Goal: Task Accomplishment & Management: Manage account settings

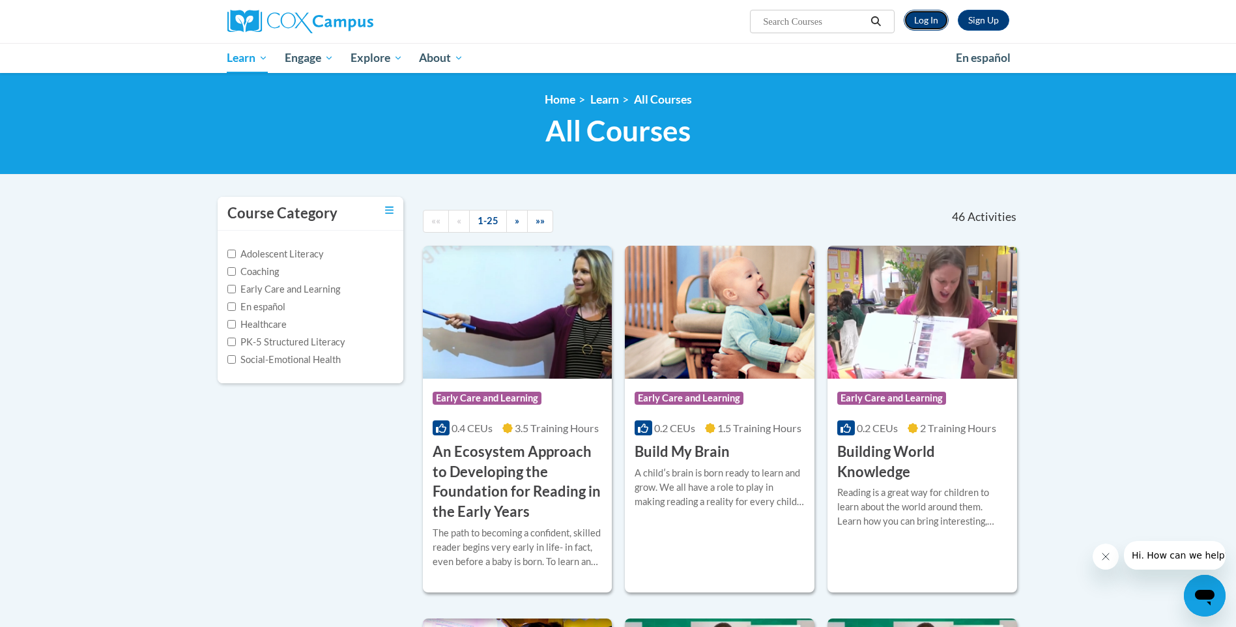
click at [932, 21] on link "Log In" at bounding box center [926, 20] width 45 height 21
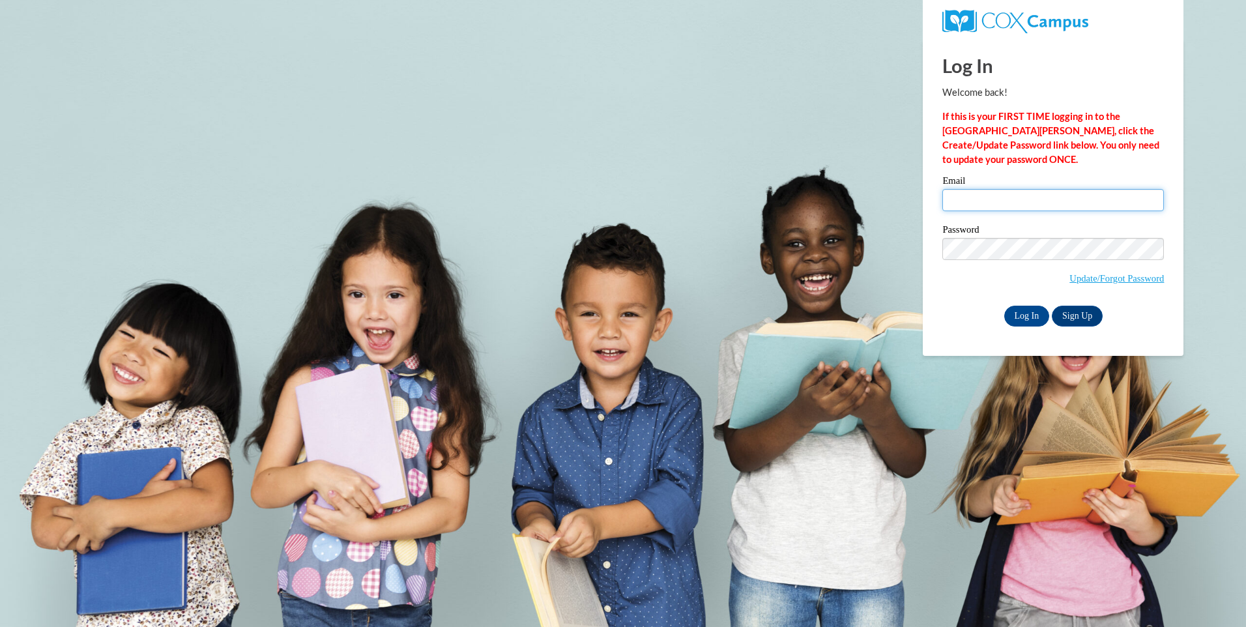
click at [995, 195] on input "Email" at bounding box center [1053, 200] width 222 height 22
type input "[EMAIL_ADDRESS][DOMAIN_NAME]"
